Goal: Task Accomplishment & Management: Manage account settings

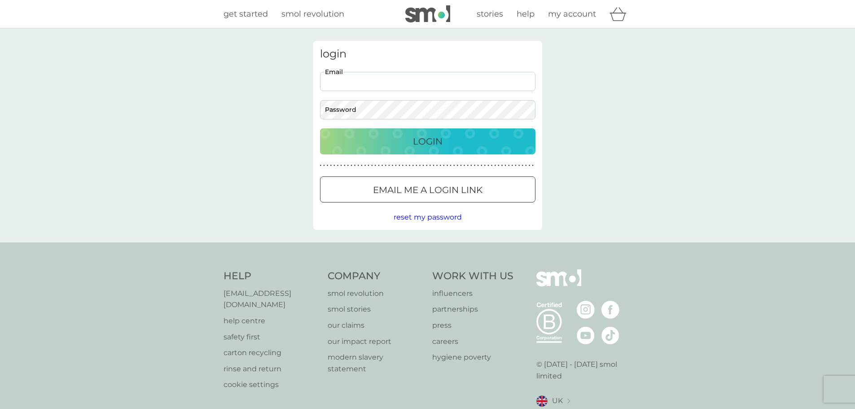
click at [428, 77] on input "Email" at bounding box center [427, 81] width 215 height 19
type input "[PERSON_NAME][EMAIL_ADDRESS][DOMAIN_NAME]"
click at [320, 128] on button "Login" at bounding box center [427, 141] width 215 height 26
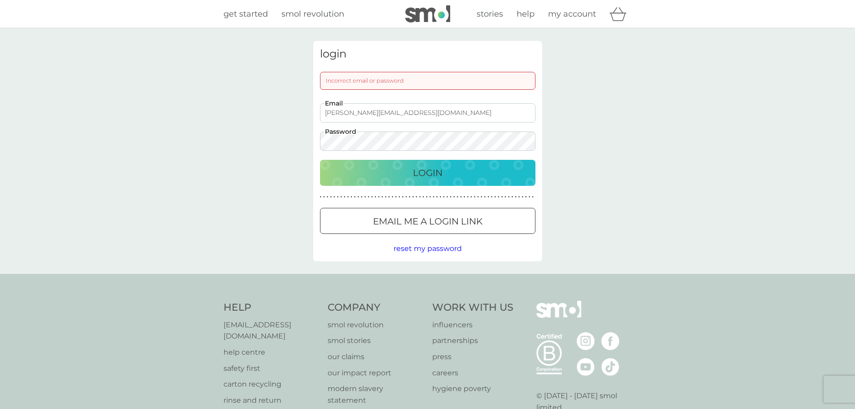
click at [320, 160] on button "Login" at bounding box center [427, 173] width 215 height 26
click at [452, 247] on span "reset my password" at bounding box center [427, 248] width 68 height 9
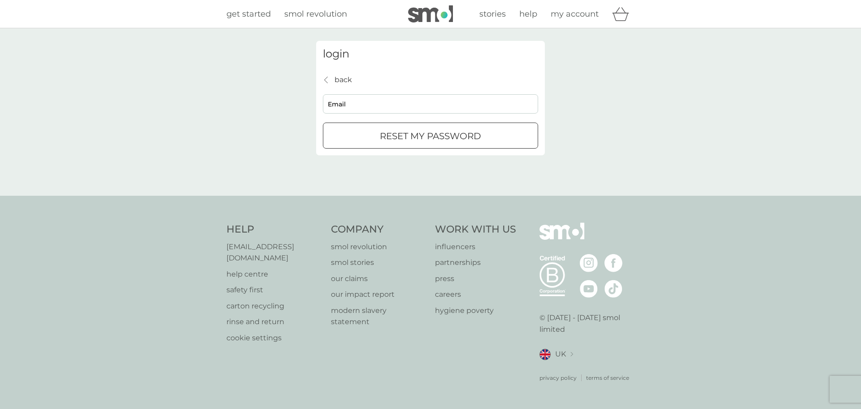
click at [390, 102] on input "Email" at bounding box center [430, 103] width 215 height 19
type input "[PERSON_NAME][EMAIL_ADDRESS][DOMAIN_NAME]"
click at [411, 132] on p "reset my password" at bounding box center [430, 136] width 101 height 14
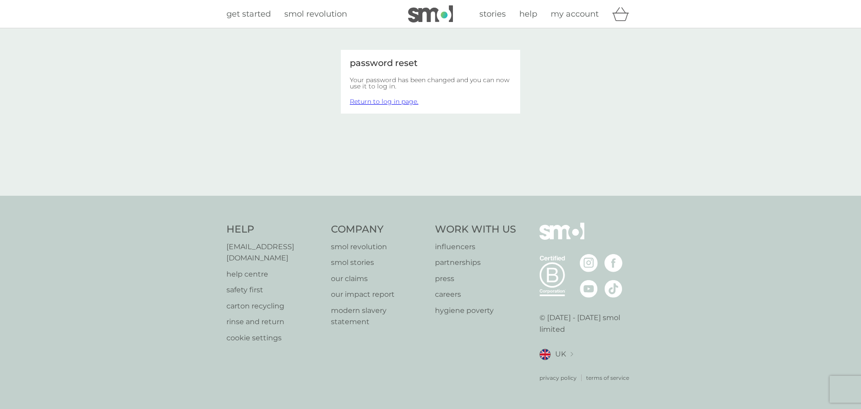
click at [377, 101] on link "Return to log in page." at bounding box center [384, 101] width 69 height 8
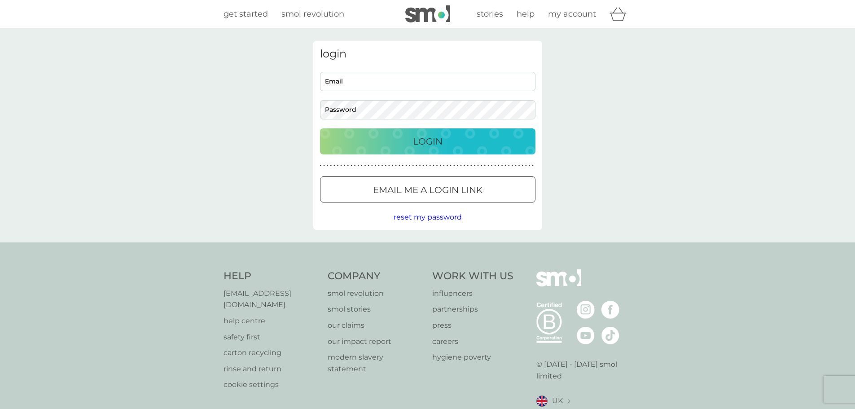
click at [386, 83] on input "Email" at bounding box center [427, 81] width 215 height 19
type input "[PERSON_NAME][EMAIL_ADDRESS][DOMAIN_NAME]"
click at [320, 128] on button "Login" at bounding box center [427, 141] width 215 height 26
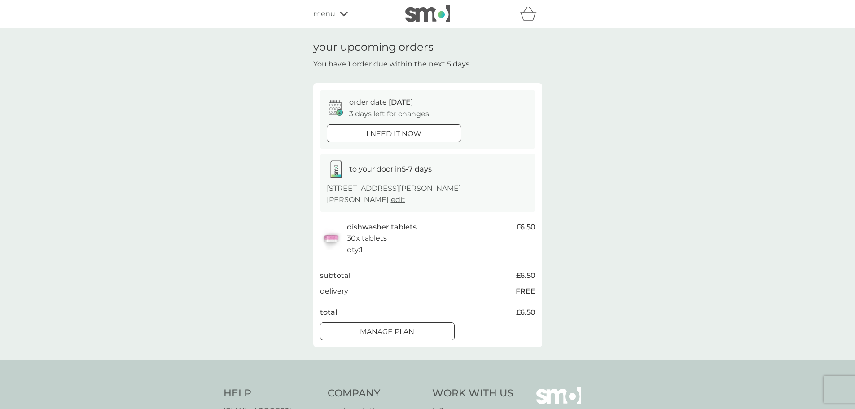
click at [410, 326] on p "Manage plan" at bounding box center [387, 332] width 54 height 12
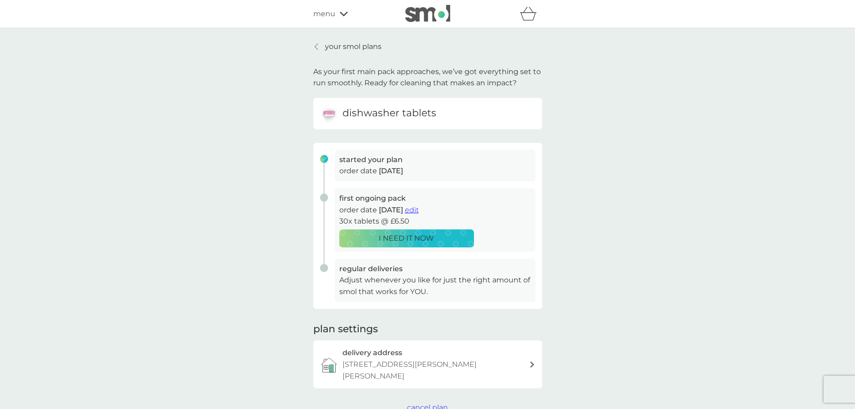
click at [333, 45] on p "your smol plans" at bounding box center [353, 47] width 57 height 12
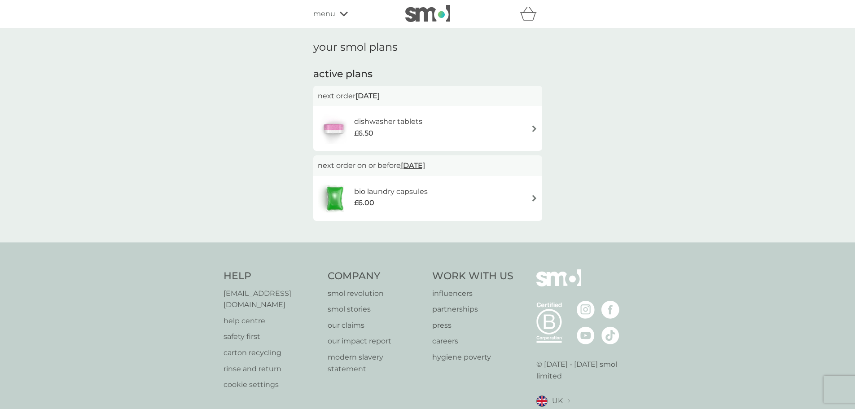
click at [425, 119] on div "dishwasher tablets £6.50" at bounding box center [392, 128] width 77 height 25
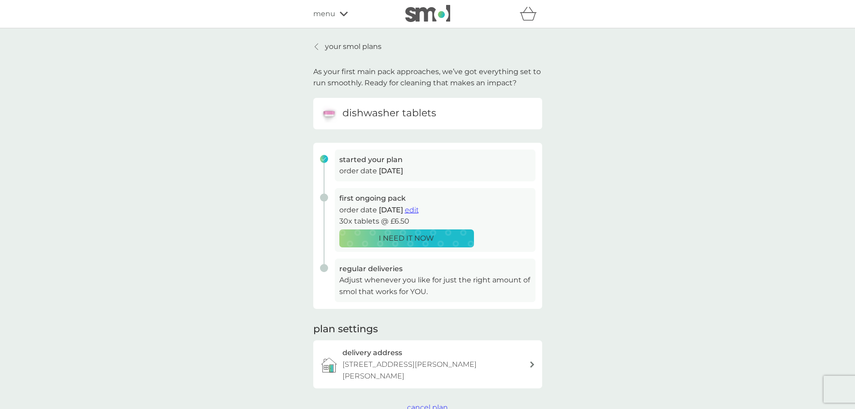
click at [419, 210] on span "edit" at bounding box center [412, 209] width 14 height 9
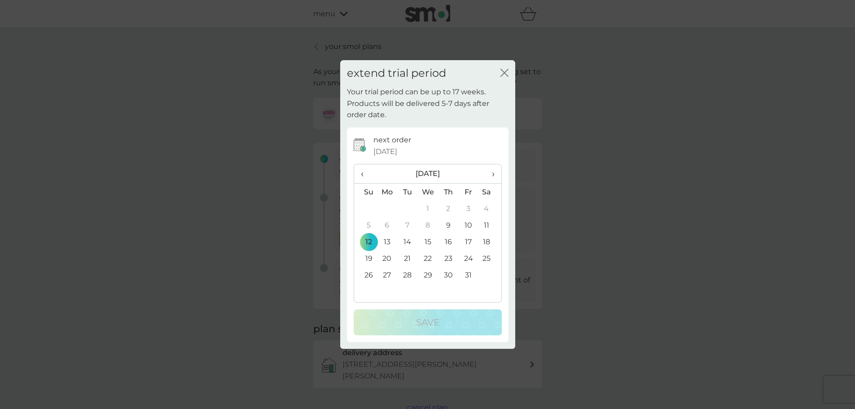
click at [368, 275] on td "26" at bounding box center [365, 275] width 23 height 17
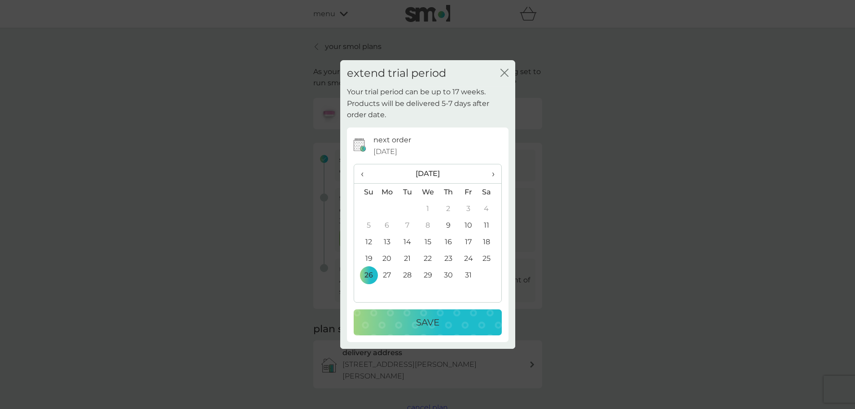
click at [495, 175] on th "›" at bounding box center [489, 173] width 22 height 19
click at [504, 71] on icon "close" at bounding box center [504, 73] width 8 height 8
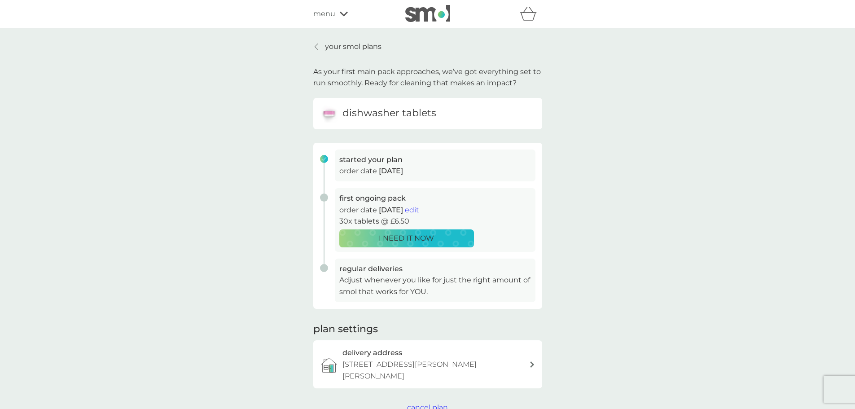
click at [332, 46] on p "your smol plans" at bounding box center [353, 47] width 57 height 12
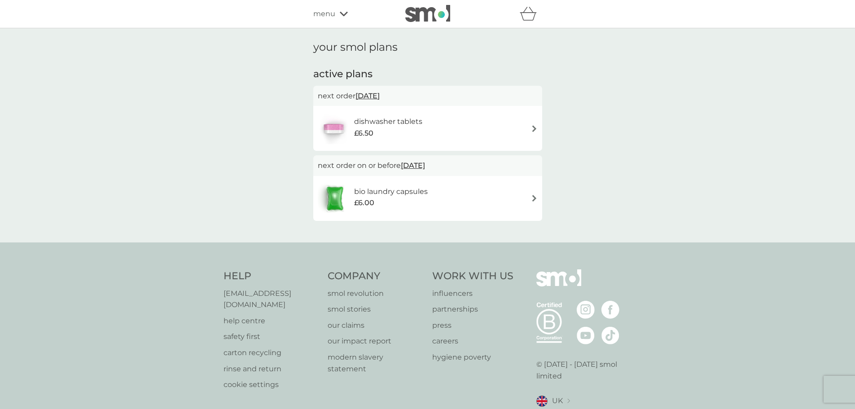
click at [447, 121] on div "dishwasher tablets £6.50" at bounding box center [428, 128] width 220 height 31
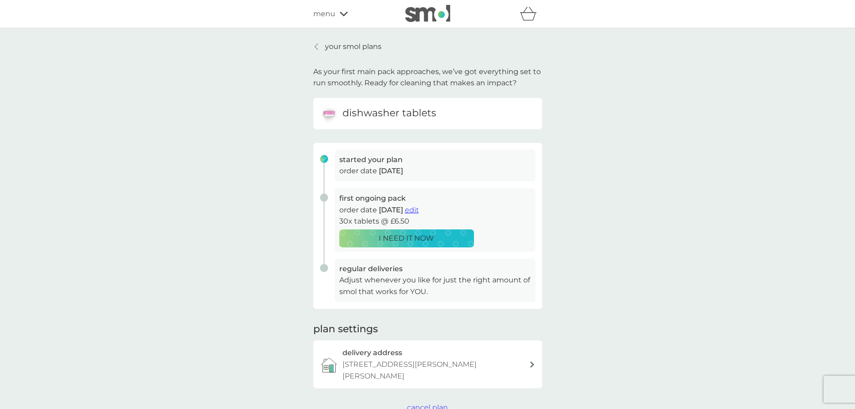
click at [419, 211] on span "edit" at bounding box center [412, 209] width 14 height 9
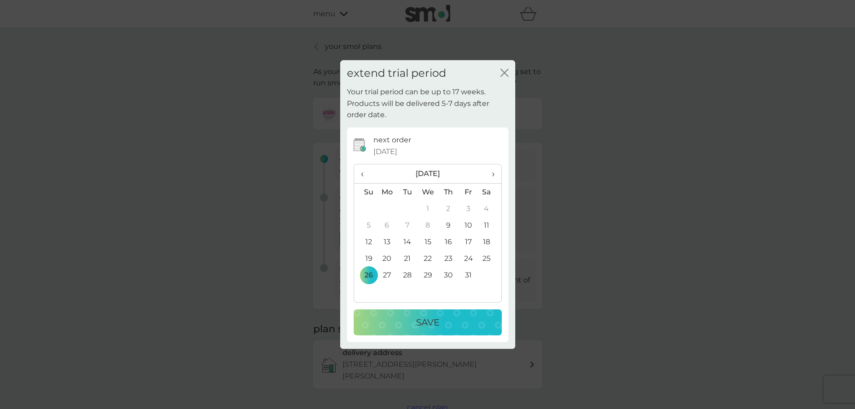
click at [490, 171] on span "›" at bounding box center [489, 173] width 9 height 19
click at [367, 238] on td "9" at bounding box center [365, 241] width 23 height 17
click at [424, 317] on p "Save" at bounding box center [427, 322] width 23 height 14
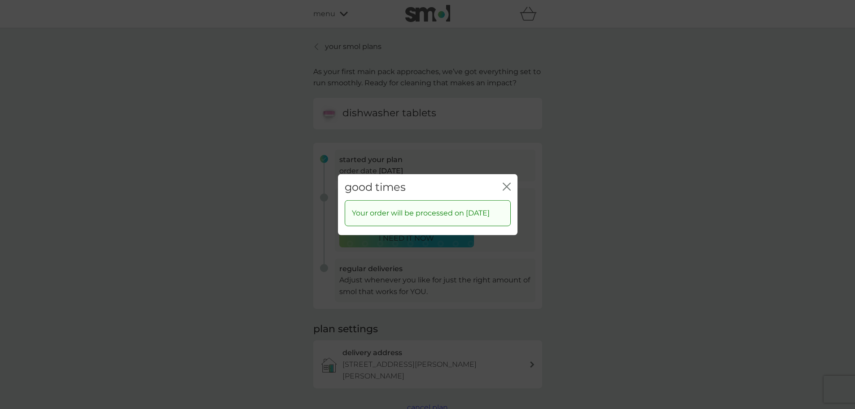
click at [509, 182] on icon "close" at bounding box center [507, 186] width 8 height 8
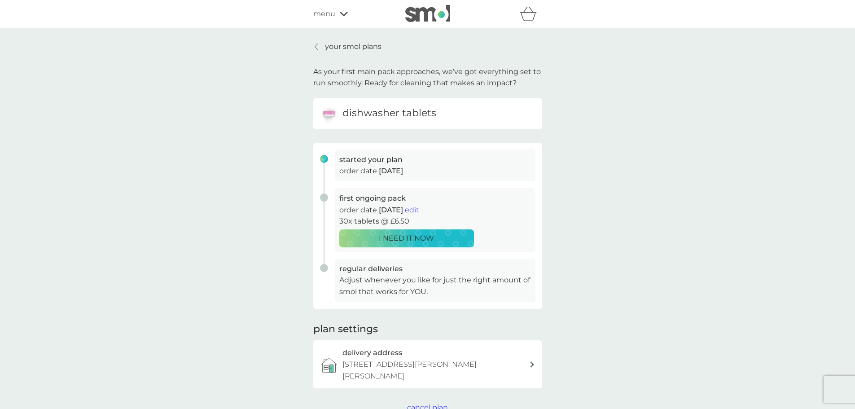
click at [318, 47] on div at bounding box center [317, 46] width 6 height 7
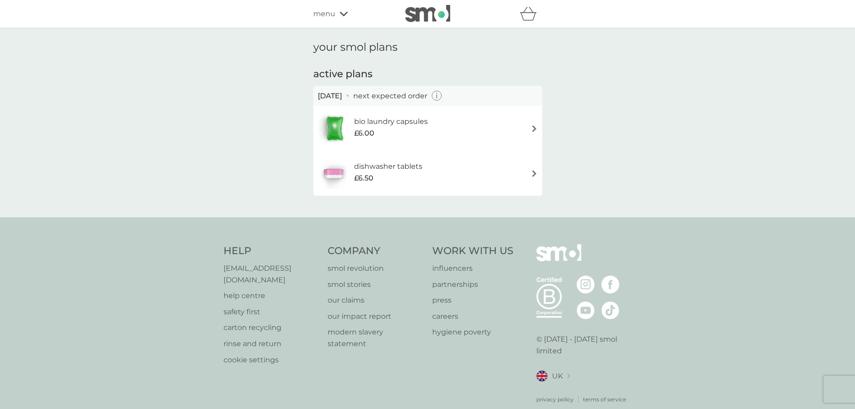
click at [326, 14] on span "menu" at bounding box center [324, 14] width 22 height 12
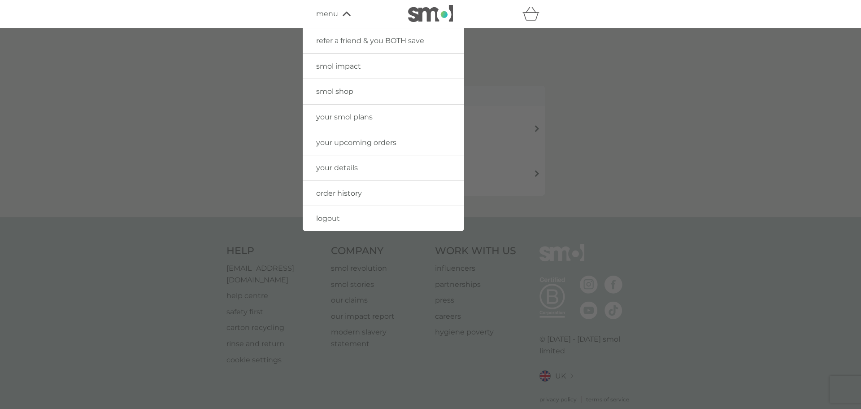
click at [340, 217] on link "logout" at bounding box center [384, 218] width 162 height 25
